Goal: Task Accomplishment & Management: Check status

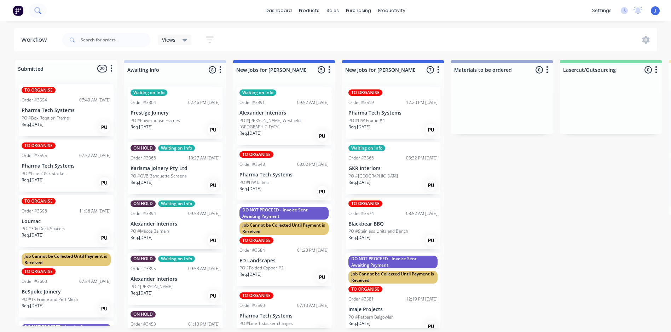
click at [39, 6] on button at bounding box center [38, 11] width 18 height 14
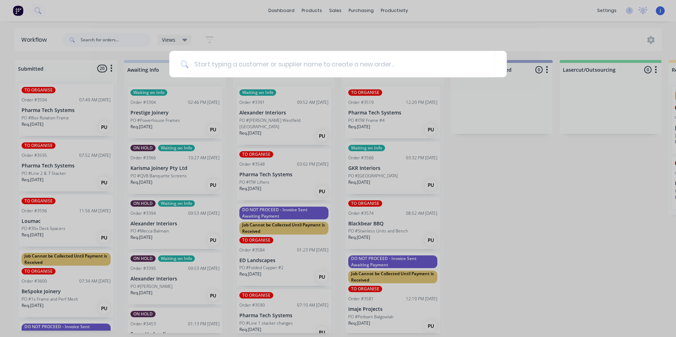
drag, startPoint x: 348, startPoint y: 311, endPoint x: 346, endPoint y: 315, distance: 4.3
click at [348, 311] on div at bounding box center [338, 168] width 676 height 337
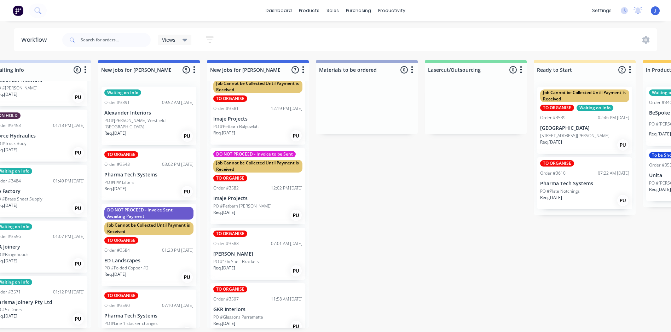
scroll to position [198, 0]
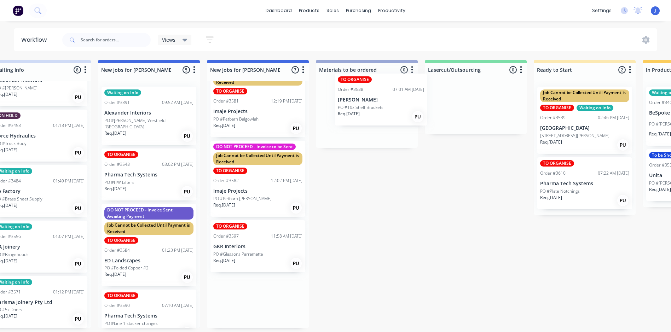
drag, startPoint x: 238, startPoint y: 259, endPoint x: 361, endPoint y: 112, distance: 191.8
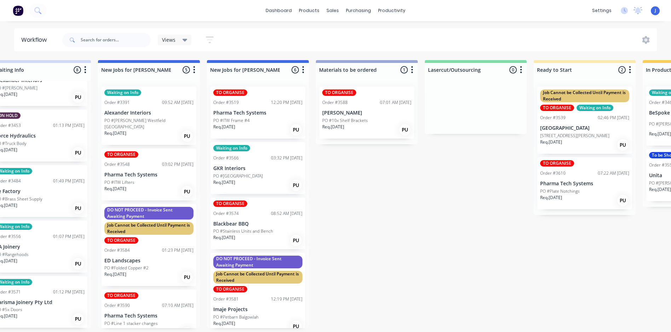
scroll to position [0, 135]
click at [378, 119] on div "PO #10x Shelf Brackets" at bounding box center [366, 120] width 89 height 6
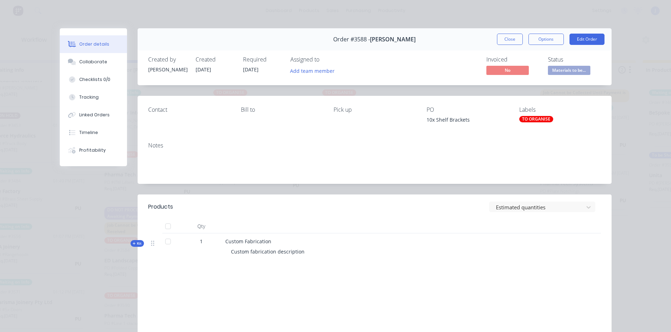
click at [526, 117] on div "TO ORGANISE" at bounding box center [536, 119] width 34 height 6
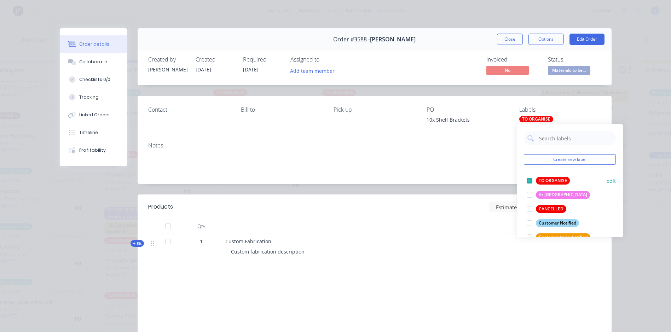
click at [527, 180] on div at bounding box center [529, 181] width 14 height 14
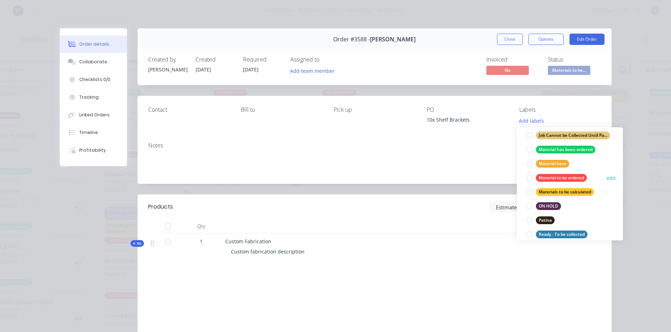
scroll to position [177, 0]
click at [529, 175] on div at bounding box center [529, 177] width 14 height 14
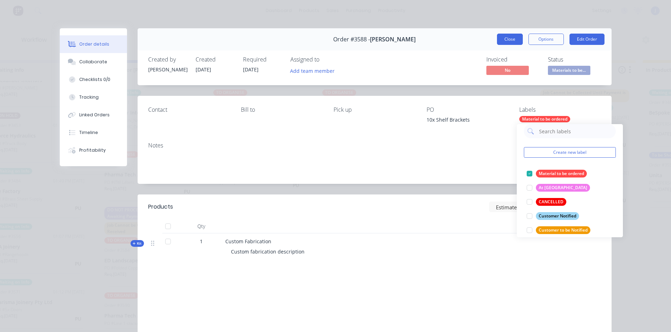
click at [503, 40] on button "Close" at bounding box center [510, 39] width 26 height 11
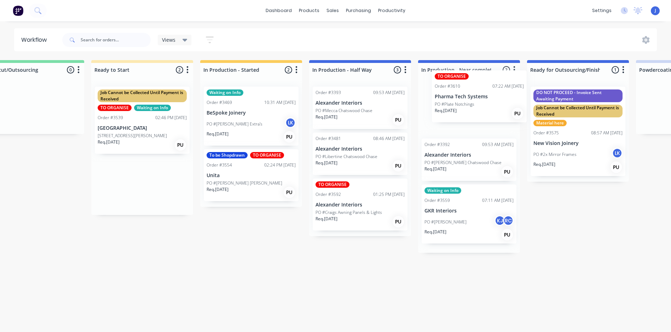
scroll to position [0, 578]
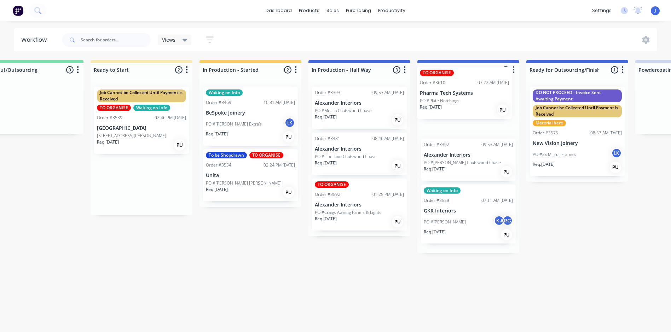
drag, startPoint x: 145, startPoint y: 200, endPoint x: 455, endPoint y: 111, distance: 322.9
click at [460, 109] on div "Submitted 20 Status colour #FFFFFF hex #FFFFFF Save Cancel Summaries Total orde…" at bounding box center [365, 194] width 1898 height 268
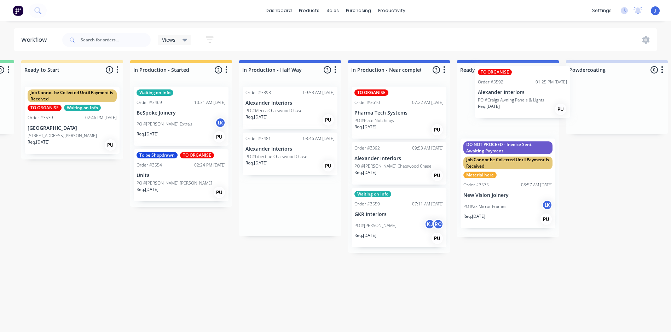
scroll to position [0, 649]
drag, startPoint x: 353, startPoint y: 218, endPoint x: 519, endPoint y: 105, distance: 200.1
click at [519, 104] on div "Submitted 20 Status colour #FFFFFF hex #FFFFFF Save Cancel Summaries Total orde…" at bounding box center [295, 194] width 1898 height 268
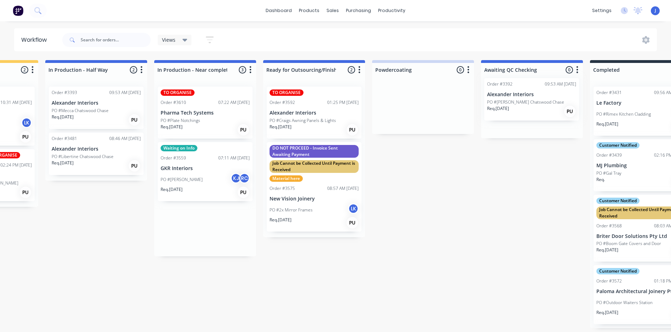
drag, startPoint x: 410, startPoint y: 169, endPoint x: 547, endPoint y: 103, distance: 152.2
click at [547, 103] on div "Submitted 20 Status colour #FFFFFF hex #FFFFFF Save Cancel Summaries Total orde…" at bounding box center [102, 194] width 1898 height 268
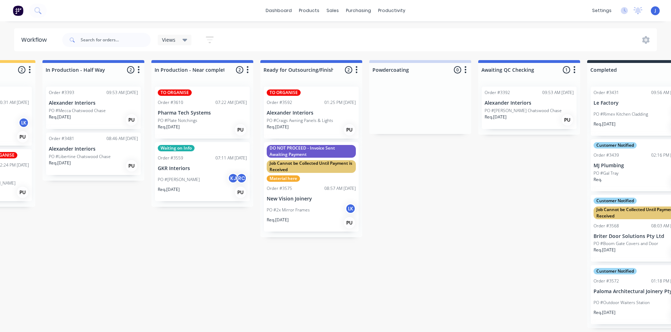
scroll to position [1, 844]
drag, startPoint x: 306, startPoint y: 332, endPoint x: 223, endPoint y: 327, distance: 82.9
click at [223, 327] on div "Submitted 20 Status colour #FFFFFF hex #FFFFFF Save Cancel Summaries Total orde…" at bounding box center [99, 194] width 1898 height 268
drag, startPoint x: 223, startPoint y: 327, endPoint x: 311, endPoint y: 289, distance: 95.7
click at [311, 289] on div "Submitted 20 Status colour #FFFFFF hex #FFFFFF Save Cancel Summaries Total orde…" at bounding box center [99, 194] width 1898 height 268
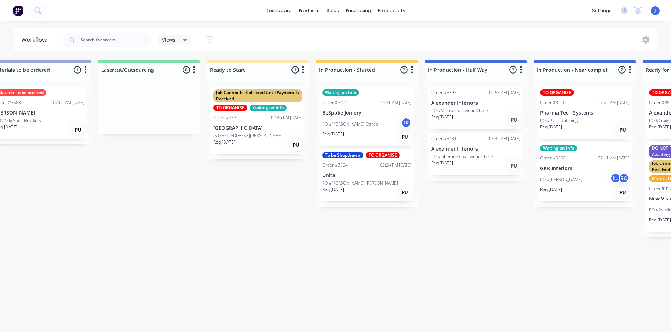
scroll to position [1, 459]
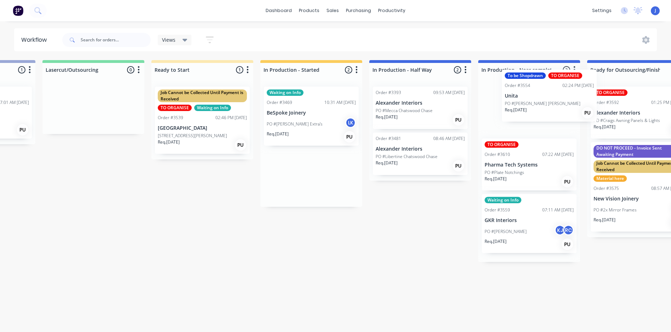
drag, startPoint x: 357, startPoint y: 190, endPoint x: 534, endPoint y: 114, distance: 192.4
click at [534, 114] on div "Submitted 20 Status colour #FFFFFF hex #FFFFFF Save Cancel Summaries Total orde…" at bounding box center [426, 194] width 1898 height 268
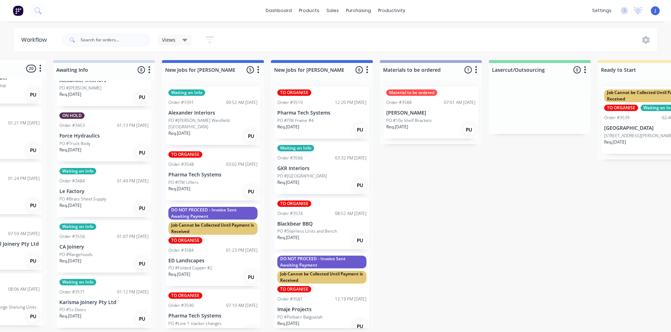
scroll to position [1, 0]
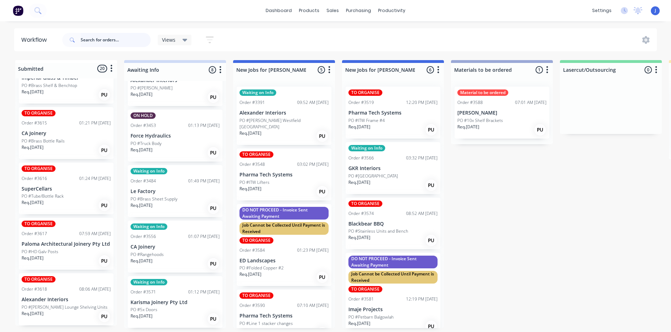
click at [107, 39] on input "text" at bounding box center [116, 40] width 70 height 14
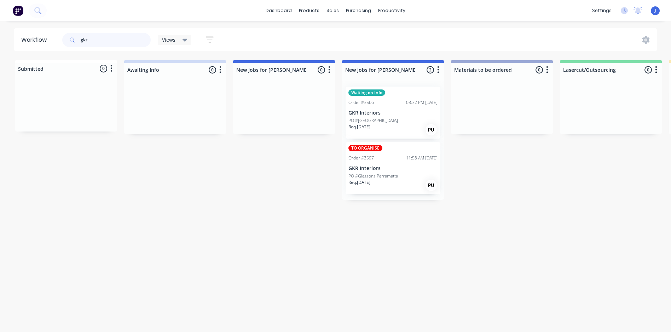
scroll to position [0, 0]
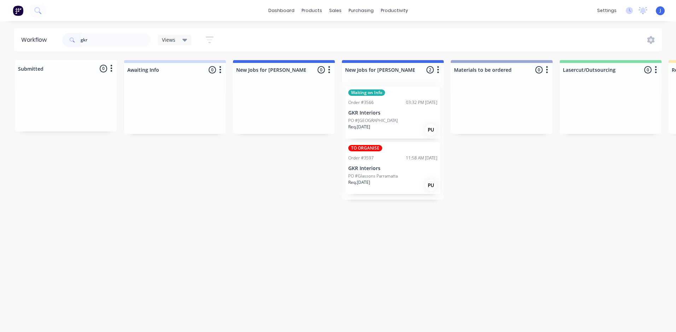
click at [502, 214] on div "Workflow gkr Views Save new view None (Default) edit Show/Hide statuses Show li…" at bounding box center [338, 173] width 676 height 290
click at [128, 41] on input "gkr" at bounding box center [116, 40] width 70 height 14
type input "g"
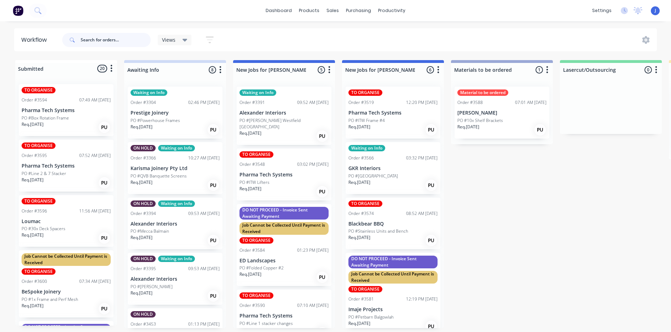
click at [108, 40] on input "text" at bounding box center [116, 40] width 70 height 14
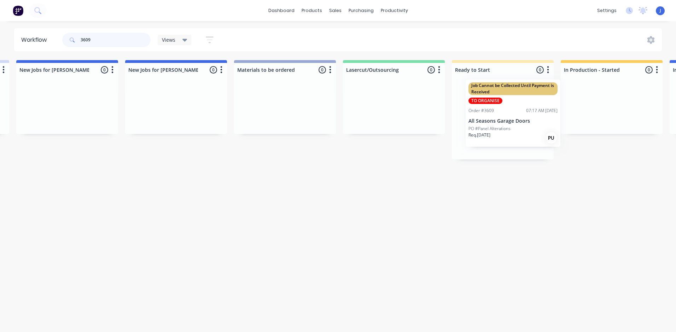
drag, startPoint x: 60, startPoint y: 98, endPoint x: 501, endPoint y: 93, distance: 440.8
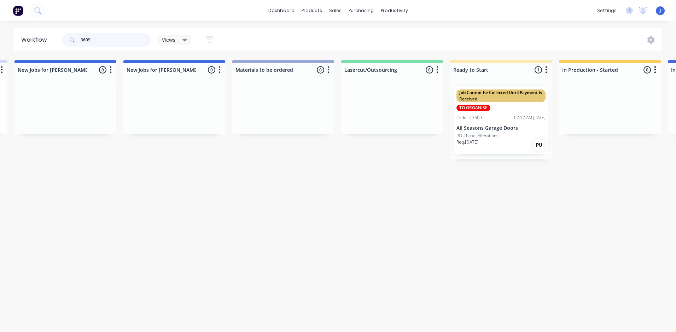
type input "3609"
click at [412, 187] on div "Workflow 3609 Views Save new view None (Default) edit Show/Hide statuses Show l…" at bounding box center [119, 173] width 676 height 290
click at [515, 127] on p "All Seasons Garage Doors" at bounding box center [501, 128] width 89 height 6
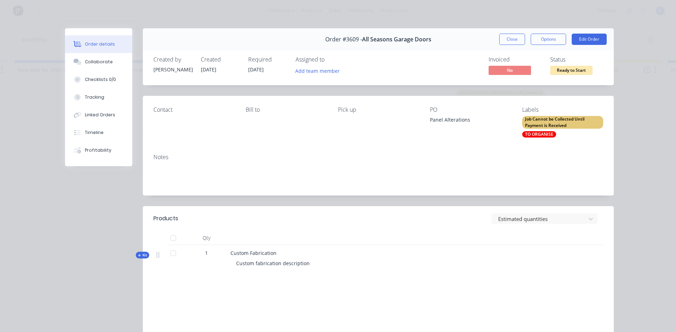
click at [541, 133] on div "TO ORGANISE" at bounding box center [539, 134] width 34 height 6
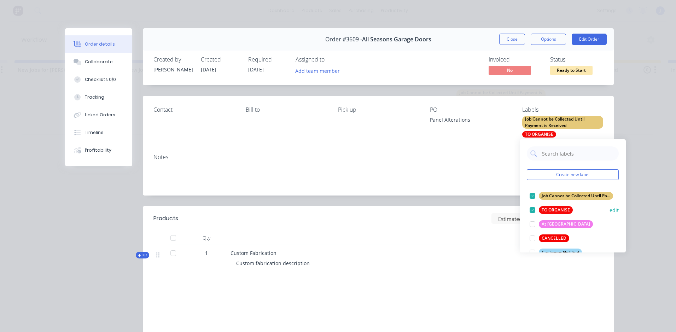
click at [533, 209] on div at bounding box center [533, 210] width 14 height 14
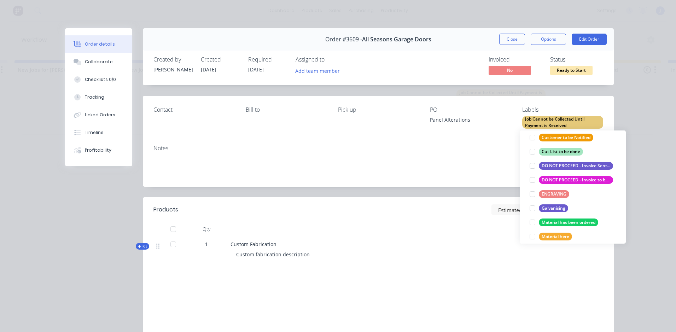
scroll to position [141, 0]
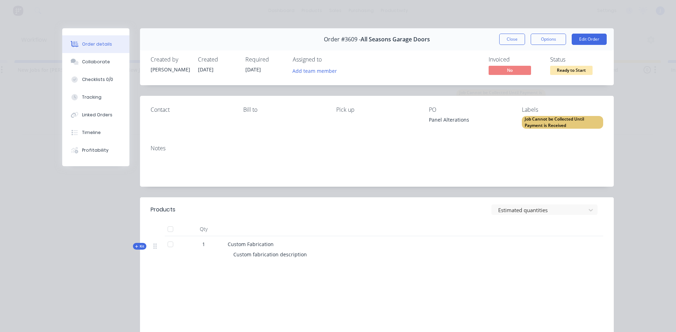
click at [483, 149] on div "Notes" at bounding box center [377, 148] width 453 height 7
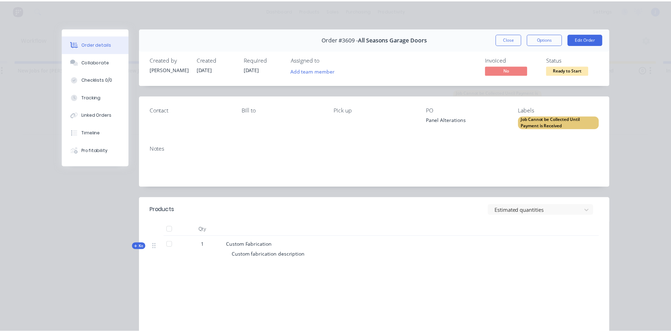
scroll to position [0, 0]
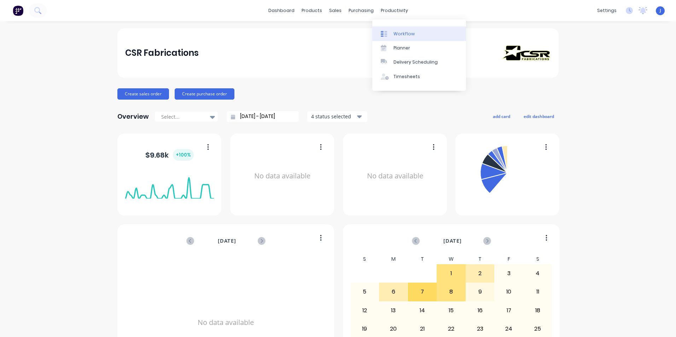
click at [396, 36] on div "Workflow" at bounding box center [404, 34] width 21 height 6
